Goal: Find contact information: Find contact information

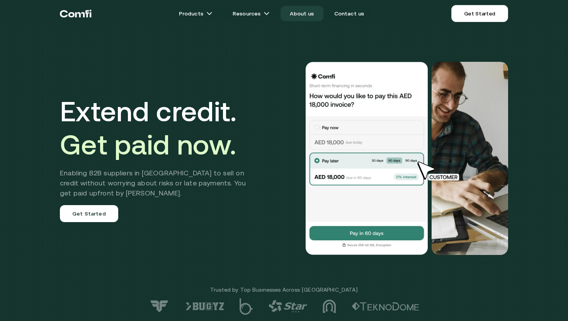
click at [300, 15] on link "About us" at bounding box center [301, 13] width 42 height 15
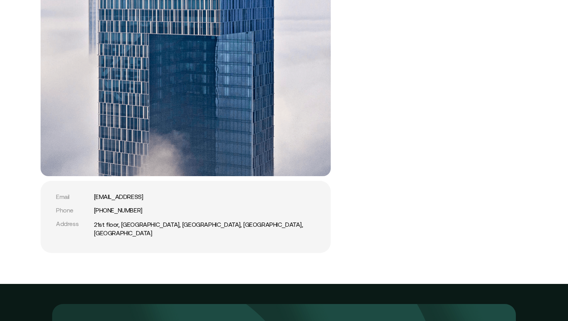
scroll to position [1909, 0]
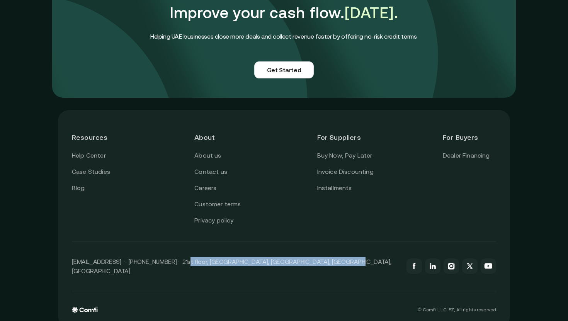
drag, startPoint x: 179, startPoint y: 256, endPoint x: 335, endPoint y: 256, distance: 156.0
click at [335, 256] on div "[EMAIL_ADDRESS] · [PHONE_NUMBER] · 21st floor, [GEOGRAPHIC_DATA], [GEOGRAPHIC_D…" at bounding box center [284, 266] width 424 height 50
copy p "21st floor, [GEOGRAPHIC_DATA], [GEOGRAPHIC_DATA], [GEOGRAPHIC_DATA], [GEOGRAPHI…"
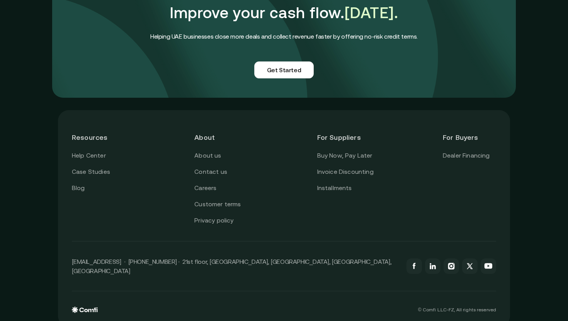
click at [304, 197] on div "Resources Help Center Case Studies Blog About About us Contact us Careers Custo…" at bounding box center [284, 175] width 424 height 102
drag, startPoint x: 128, startPoint y: 256, endPoint x: 173, endPoint y: 253, distance: 44.9
click at [173, 257] on p "[EMAIL_ADDRESS] · [PHONE_NUMBER] · 21st floor, [GEOGRAPHIC_DATA], [GEOGRAPHIC_D…" at bounding box center [235, 266] width 327 height 19
copy p "[PHONE_NUMBER]"
